Goal: Information Seeking & Learning: Find specific fact

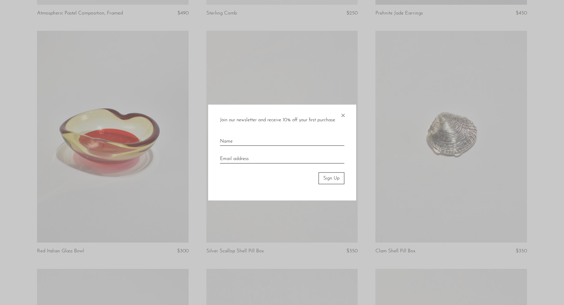
scroll to position [1218, 0]
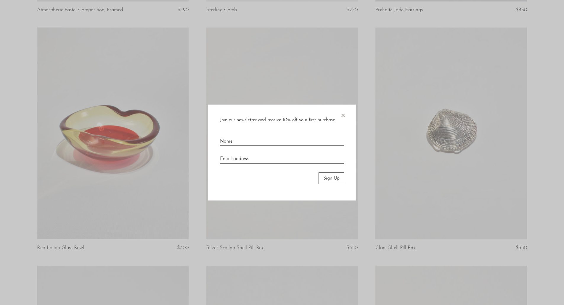
click at [345, 113] on span "×" at bounding box center [343, 114] width 6 height 19
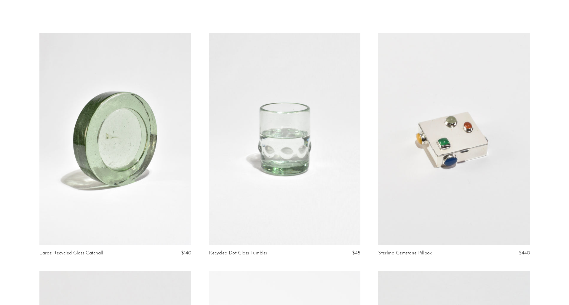
scroll to position [0, 0]
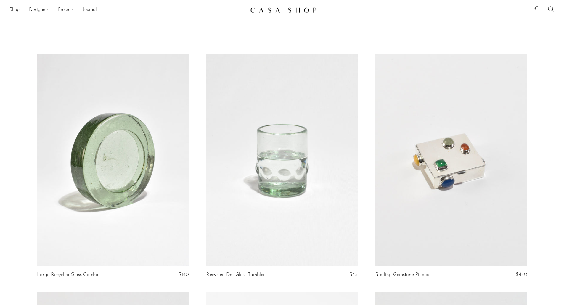
drag, startPoint x: 552, startPoint y: 9, endPoint x: 548, endPoint y: 10, distance: 3.6
click at [552, 8] on icon at bounding box center [551, 9] width 7 height 7
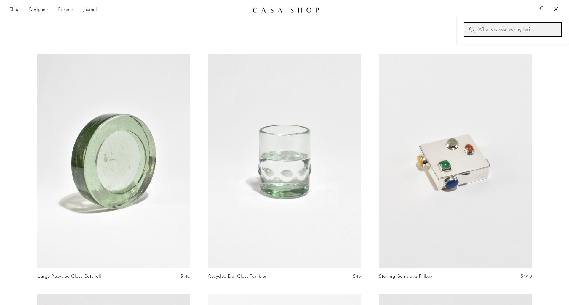
drag, startPoint x: 489, startPoint y: 27, endPoint x: 491, endPoint y: 23, distance: 4.9
click at [490, 23] on input "Perform a search" at bounding box center [513, 30] width 98 height 14
type input ";"
type input "[PERSON_NAME]"
